Goal: Task Accomplishment & Management: Use online tool/utility

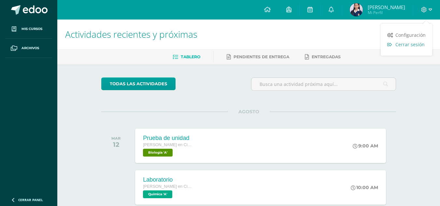
click at [398, 44] on span "Cerrar sesión" at bounding box center [409, 44] width 29 height 6
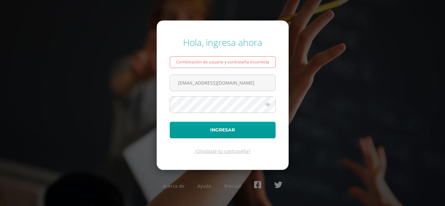
type input "[EMAIL_ADDRESS][DOMAIN_NAME]"
click at [170, 122] on button "Ingresar" at bounding box center [223, 130] width 106 height 17
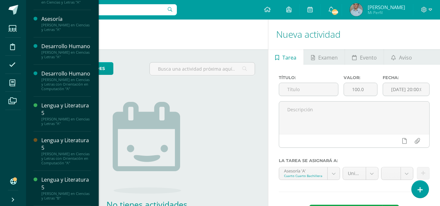
scroll to position [168, 0]
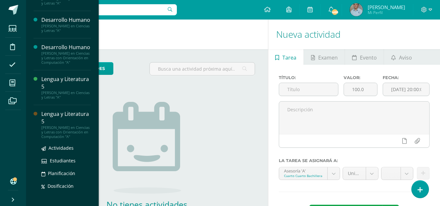
click at [69, 139] on div "Quinto Quinto Bachillerato en Ciencias y Letras con Orientación en Computación …" at bounding box center [65, 132] width 49 height 14
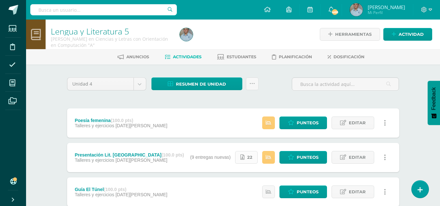
click at [249, 156] on span "22" at bounding box center [249, 157] width 5 height 12
click at [294, 160] on icon at bounding box center [291, 158] width 6 height 6
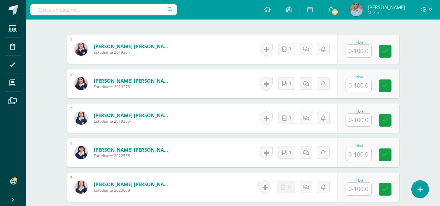
scroll to position [198, 0]
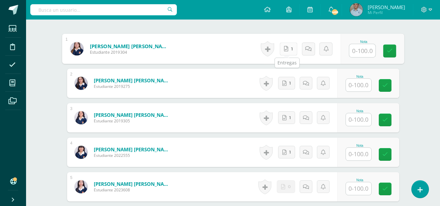
click at [287, 48] on link "1" at bounding box center [288, 48] width 18 height 13
click at [289, 47] on link "1" at bounding box center [288, 48] width 18 height 13
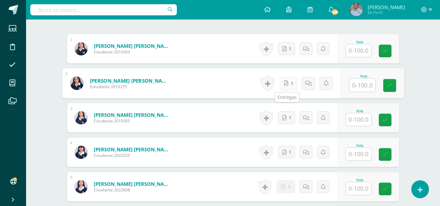
click at [284, 86] on link "1" at bounding box center [288, 83] width 18 height 13
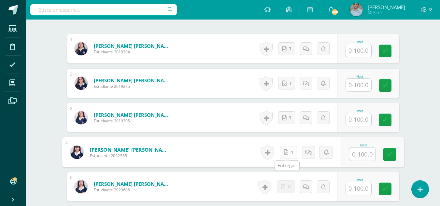
click at [286, 150] on icon at bounding box center [286, 152] width 4 height 6
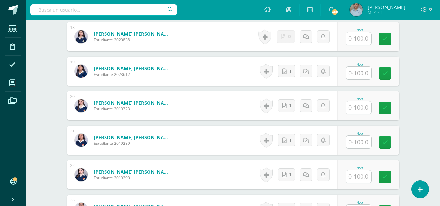
scroll to position [811, 0]
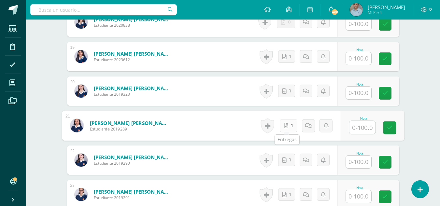
click at [285, 129] on link "1" at bounding box center [288, 125] width 18 height 13
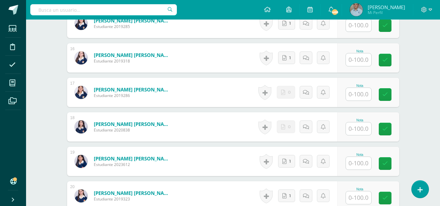
scroll to position [703, 0]
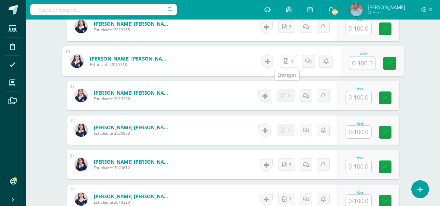
click at [287, 62] on link "1" at bounding box center [288, 61] width 18 height 13
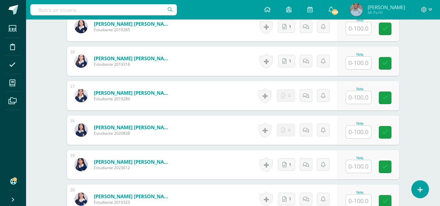
click at [419, 12] on div at bounding box center [426, 10] width 27 height 20
click at [427, 11] on span at bounding box center [426, 9] width 11 height 7
click at [398, 45] on span "Cerrar sesión" at bounding box center [409, 44] width 29 height 6
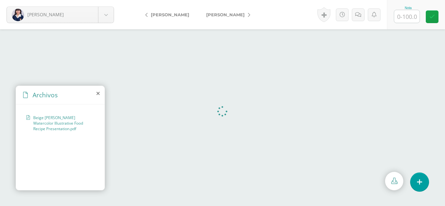
click at [98, 92] on icon at bounding box center [97, 93] width 3 height 5
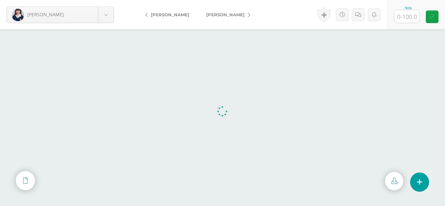
click at [225, 17] on span "[PERSON_NAME]" at bounding box center [225, 14] width 38 height 5
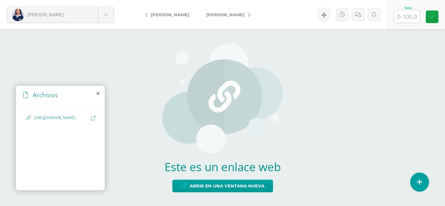
click at [64, 121] on span "[URL][DOMAIN_NAME]" at bounding box center [60, 118] width 53 height 6
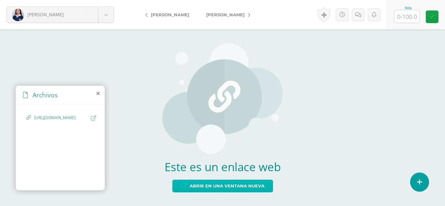
click at [185, 183] on icon at bounding box center [184, 186] width 6 height 6
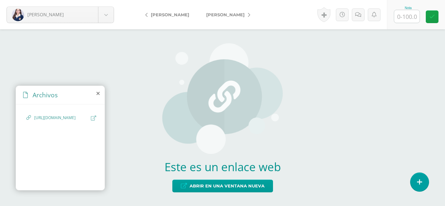
click at [88, 120] on span "[URL][DOMAIN_NAME]" at bounding box center [60, 118] width 53 height 6
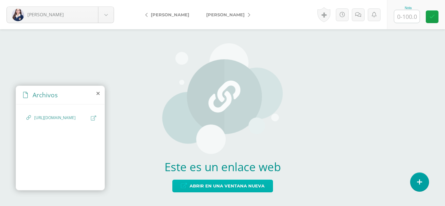
click at [212, 181] on span "Abrir en una ventana nueva" at bounding box center [226, 186] width 75 height 12
